Goal: Transaction & Acquisition: Purchase product/service

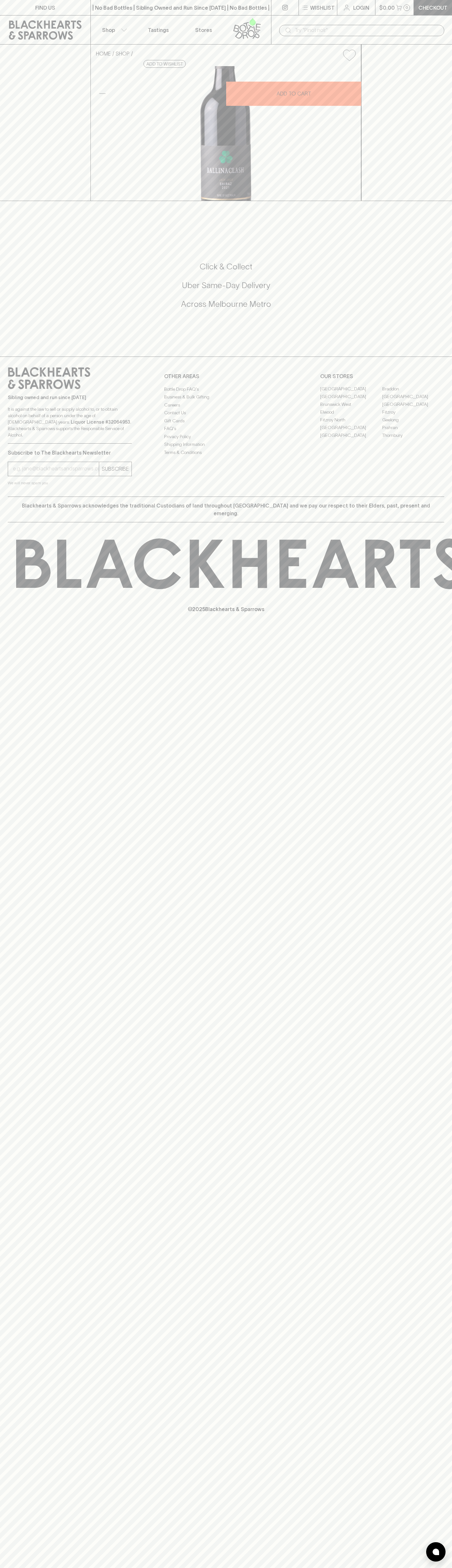
click at [74, 17] on link at bounding box center [45, 30] width 90 height 29
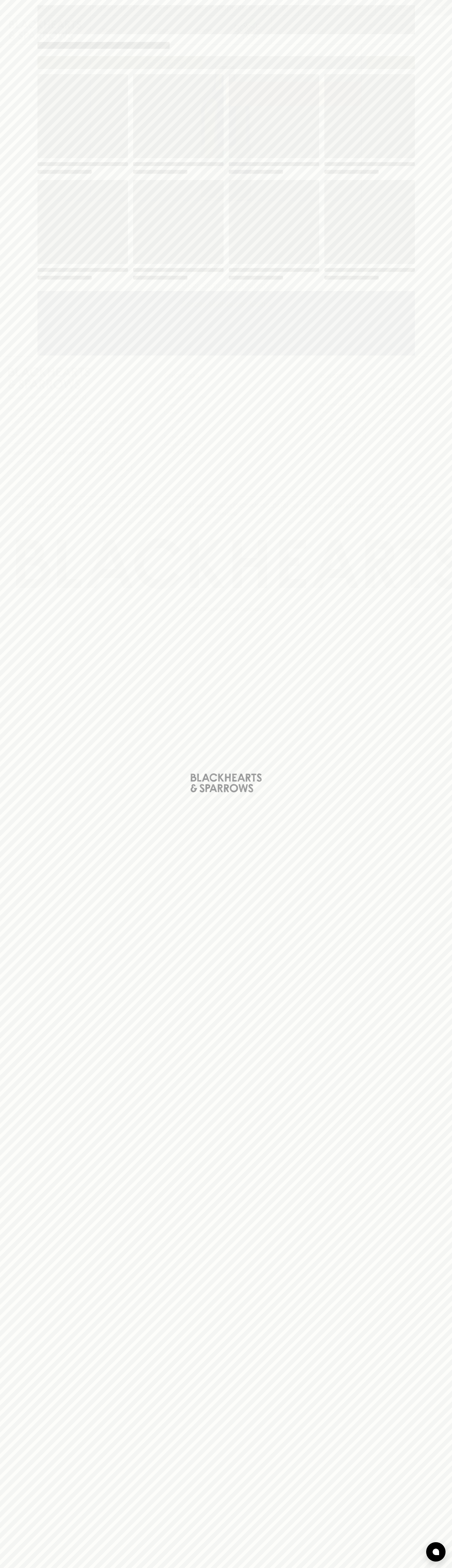
click at [448, 734] on div "Loading" at bounding box center [226, 784] width 452 height 1568
click at [76, 1567] on html "FIND US | No Bad Bottles | Sibling Owned and Run Since [DATE] | No Bad Bottles …" at bounding box center [226, 784] width 452 height 1568
click at [16, 343] on div "Loading" at bounding box center [226, 784] width 452 height 1568
